Goal: Find contact information: Find contact information

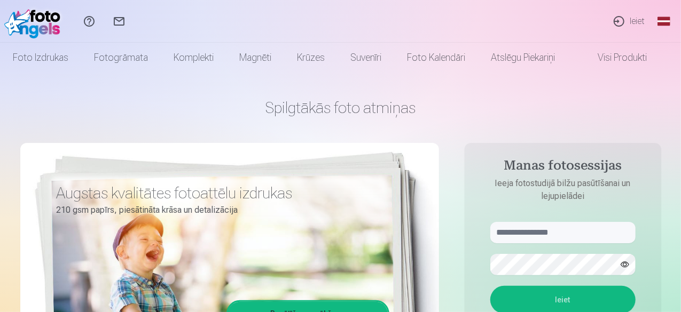
click at [633, 22] on link "Ieiet" at bounding box center [628, 21] width 49 height 43
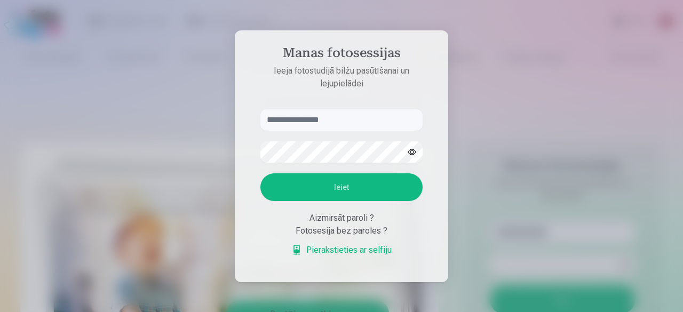
click at [318, 253] on link "Pierakstieties ar selfiju" at bounding box center [342, 250] width 100 height 13
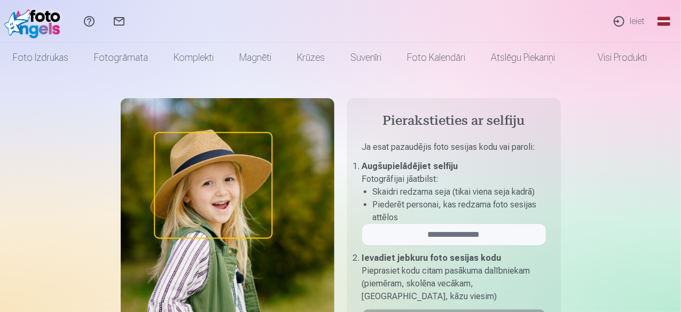
click at [134, 20] on link "Sazinies ar mums" at bounding box center [119, 21] width 30 height 43
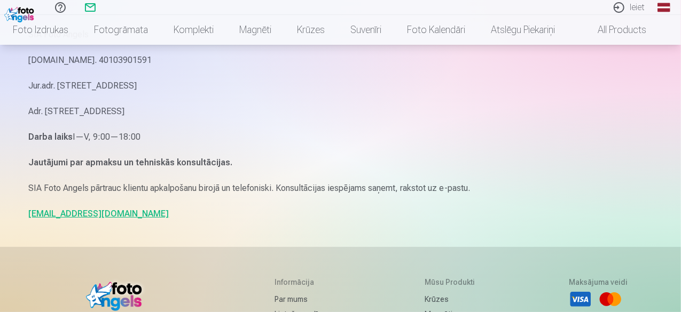
scroll to position [120, 0]
